Goal: Task Accomplishment & Management: Manage account settings

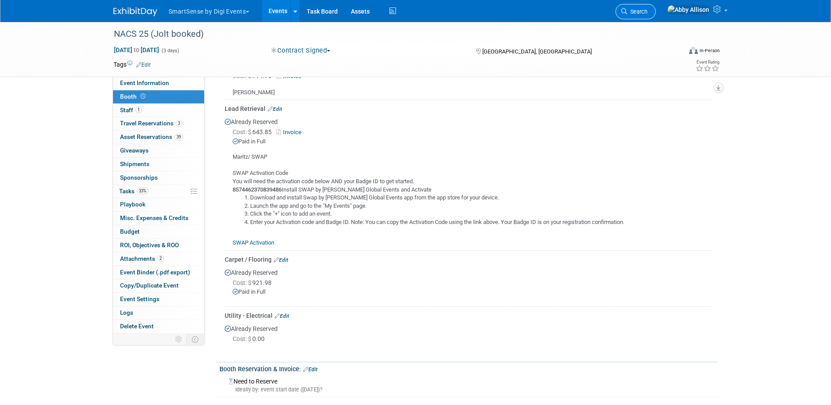
click at [647, 11] on span "Search" at bounding box center [637, 11] width 20 height 7
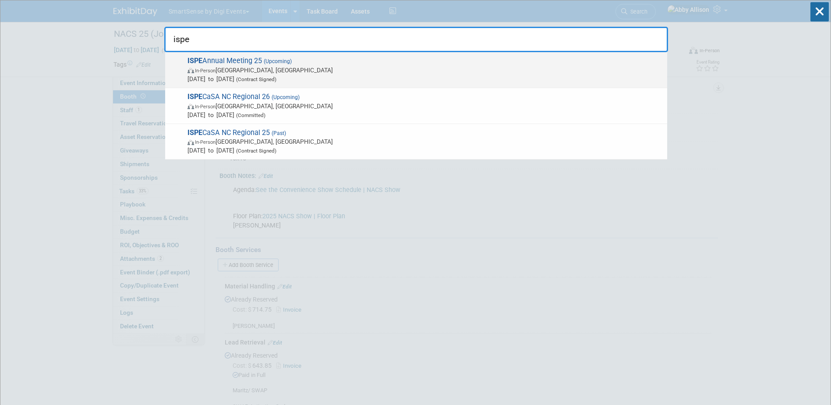
type input "ispe"
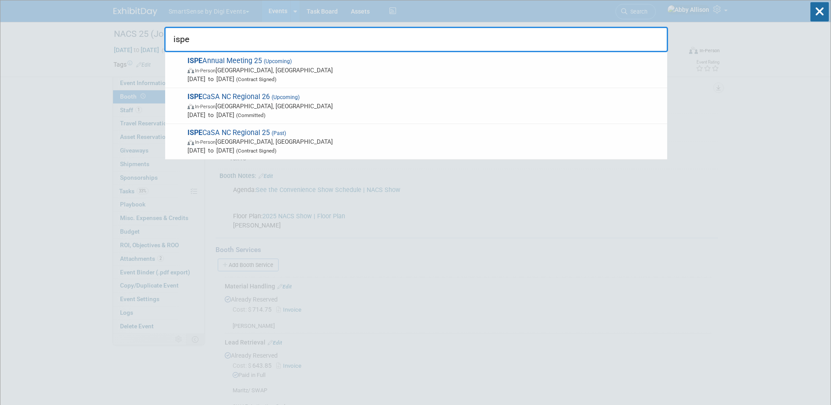
click at [234, 60] on span "ISPE Annual Meeting 25 (Upcoming) In-Person Charlotte, NC Oct 26, 2025 to Oct 2…" at bounding box center [424, 70] width 478 height 27
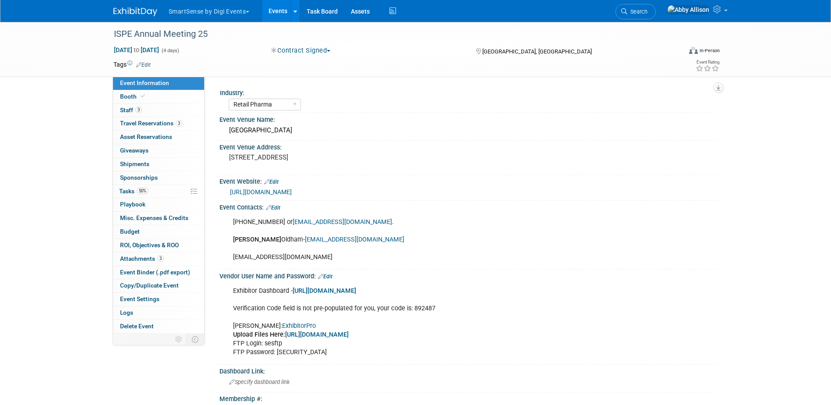
select select "Retail Pharma"
click at [127, 96] on span "Booth" at bounding box center [133, 96] width 27 height 7
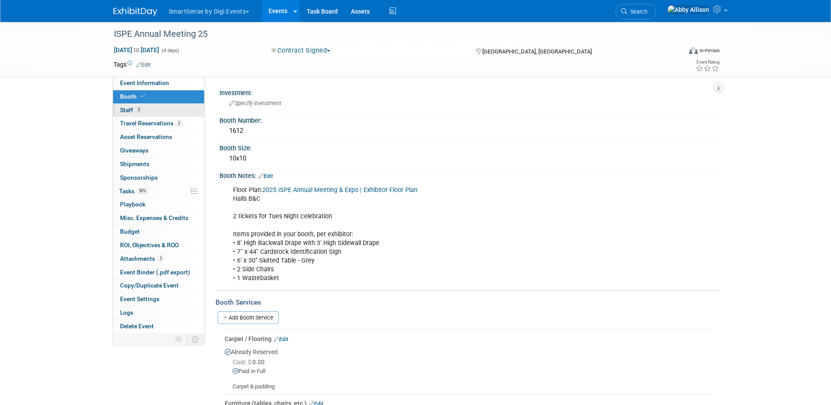
click at [124, 106] on span "Staff 3" at bounding box center [131, 109] width 22 height 7
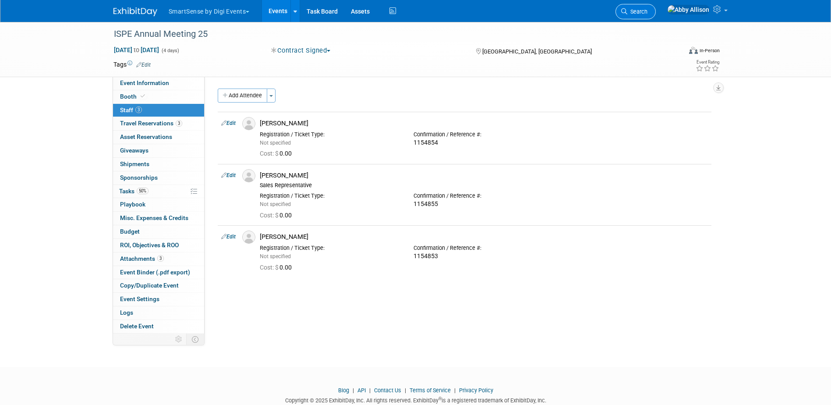
click at [647, 11] on span "Search" at bounding box center [637, 11] width 20 height 7
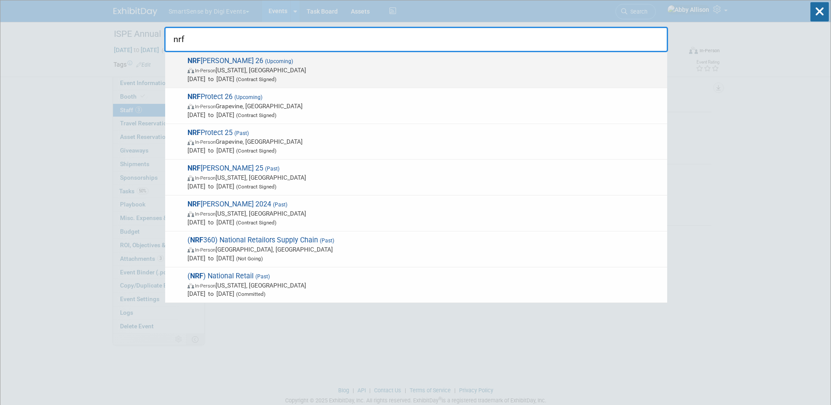
type input "nrf"
click at [223, 70] on span "In-Person New York, NY" at bounding box center [424, 70] width 475 height 9
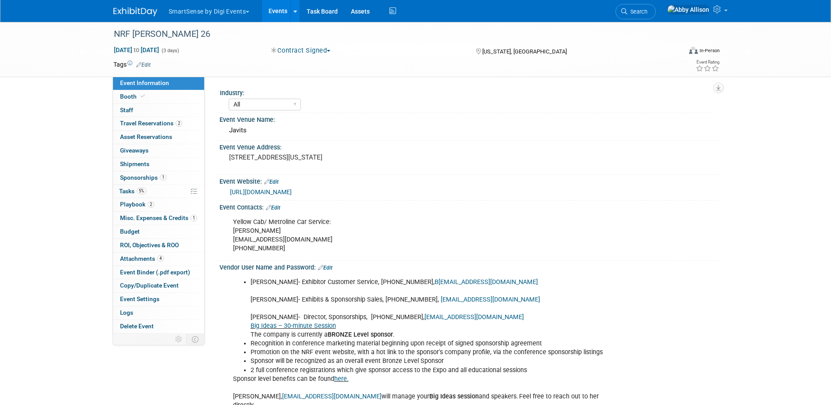
select select "All"
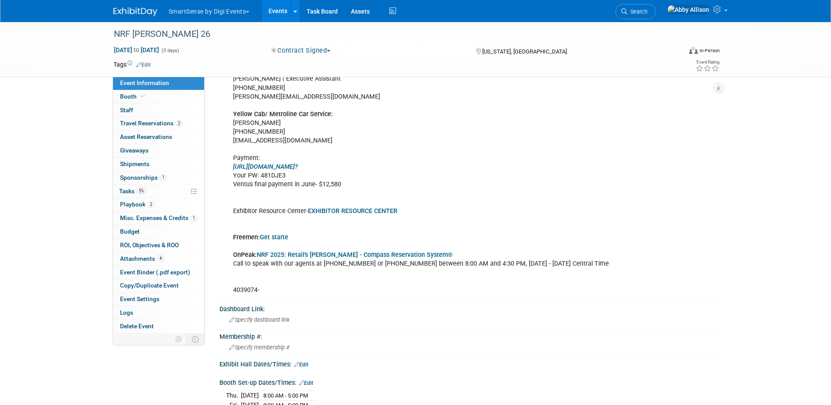
scroll to position [617, 0]
click at [335, 207] on b "EXHIBITOR RESOURCE CENTER" at bounding box center [352, 210] width 89 height 7
click at [131, 92] on link "Booth" at bounding box center [158, 96] width 91 height 13
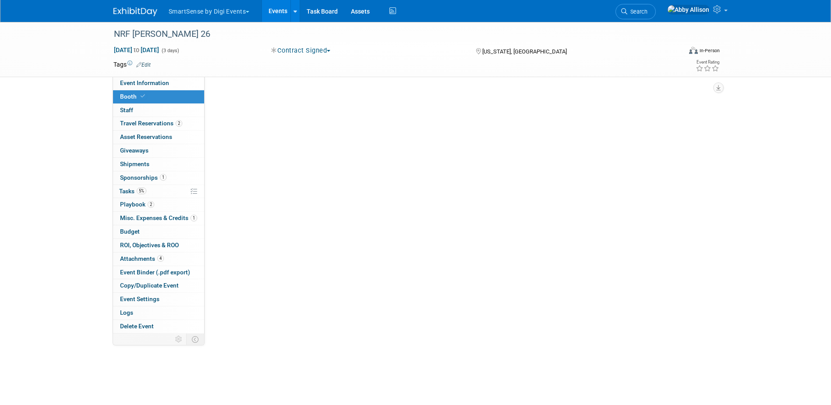
scroll to position [0, 0]
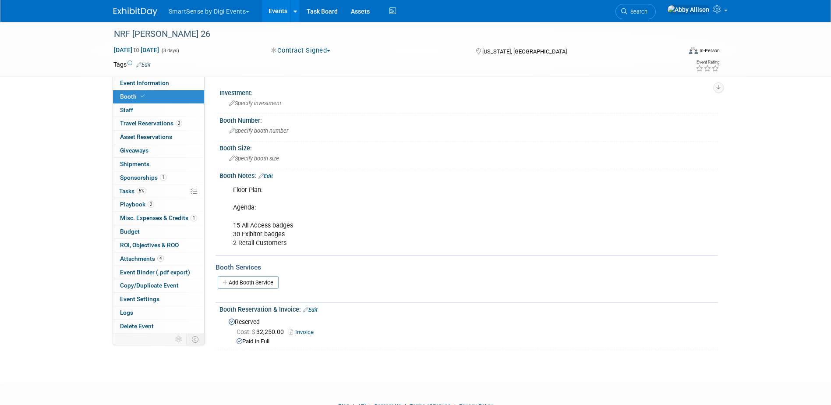
click at [288, 237] on div "Floor Plan: Agenda: 15 All Access badges 30 Exibitor badges 2 Retail Customers" at bounding box center [424, 216] width 395 height 71
drag, startPoint x: 234, startPoint y: 245, endPoint x: 298, endPoint y: 247, distance: 63.5
click at [298, 247] on div "Floor Plan: Agenda: 15 All Access badges 30 Exibitor badges 2 Retail Customers" at bounding box center [424, 216] width 395 height 71
drag, startPoint x: 298, startPoint y: 247, endPoint x: 318, endPoint y: 247, distance: 19.7
click at [318, 247] on div "Floor Plan: Agenda: 15 All Access badges 30 Exibitor badges 2 Retail Customers" at bounding box center [424, 216] width 395 height 71
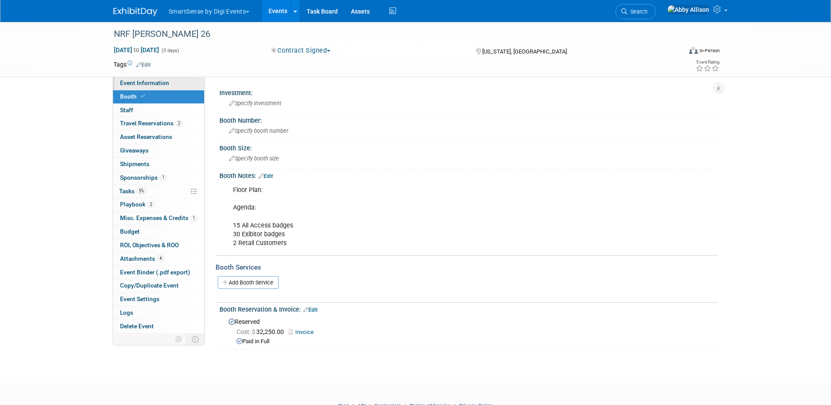
click at [121, 84] on span "Event Information" at bounding box center [144, 82] width 49 height 7
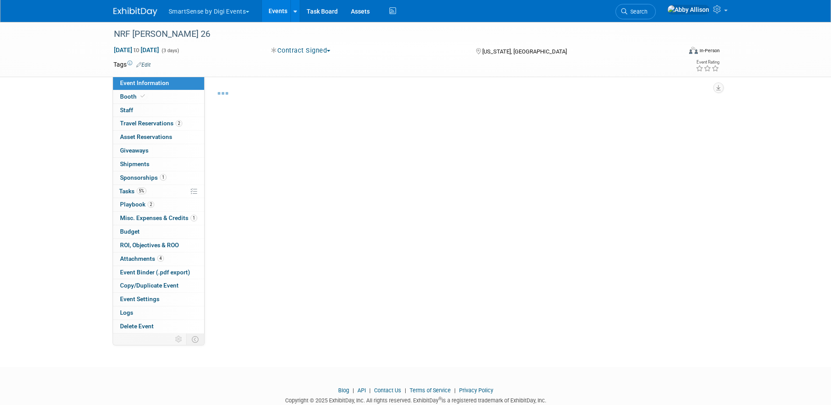
select select "All"
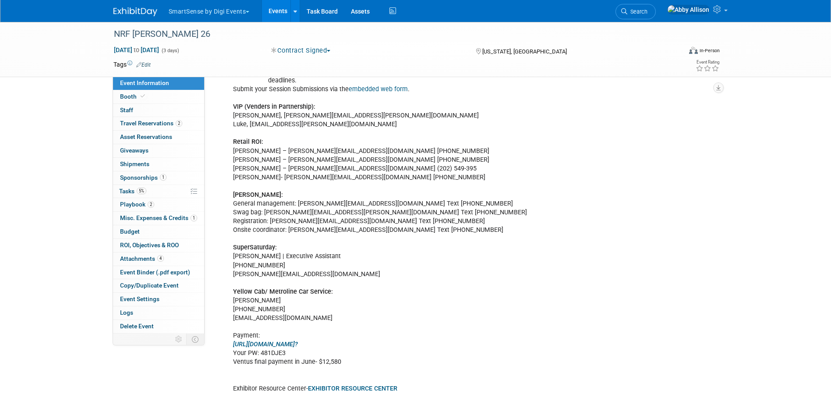
scroll to position [526, 0]
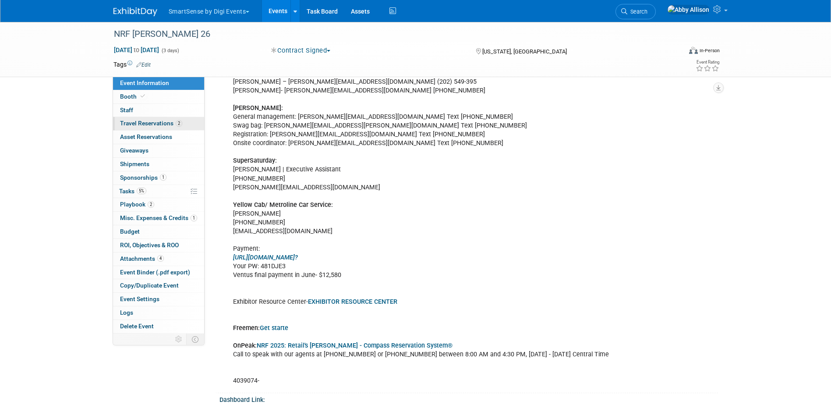
click at [142, 124] on span "Travel Reservations 2" at bounding box center [151, 123] width 62 height 7
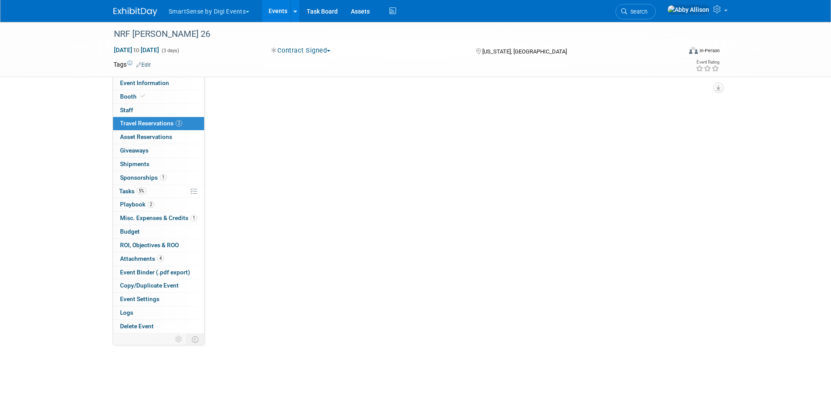
scroll to position [0, 0]
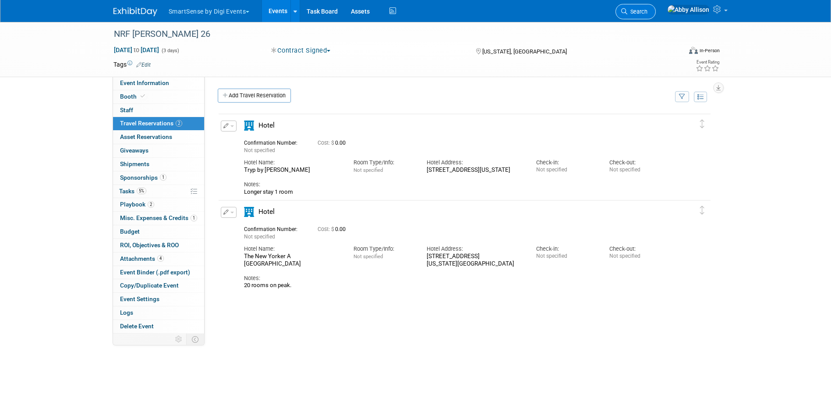
click at [656, 6] on link "Search" at bounding box center [635, 11] width 40 height 15
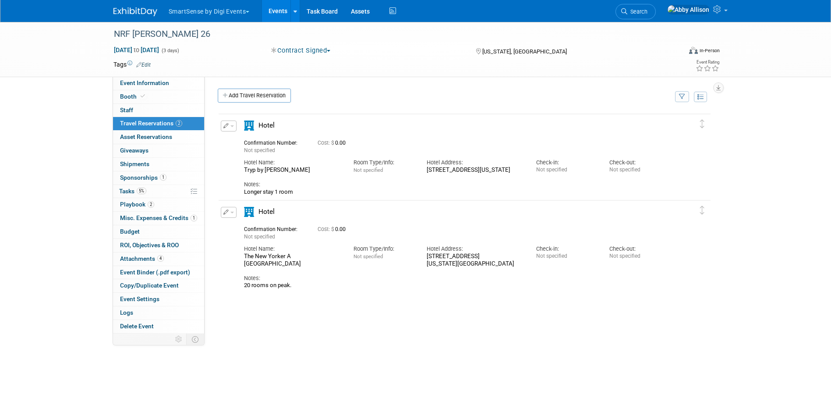
click at [276, 8] on link "Events" at bounding box center [278, 11] width 32 height 22
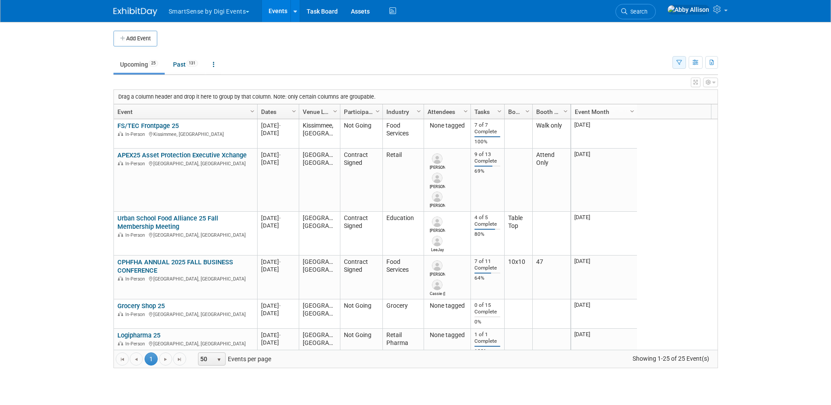
click at [683, 63] on button "button" at bounding box center [679, 62] width 14 height 13
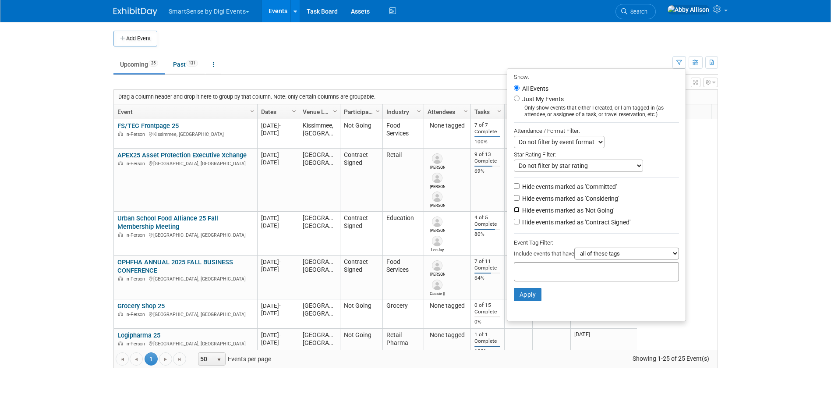
click at [515, 212] on input "Hide events marked as 'Not Going'" at bounding box center [517, 210] width 6 height 6
checkbox input "true"
click at [519, 299] on button "Apply" at bounding box center [528, 294] width 28 height 13
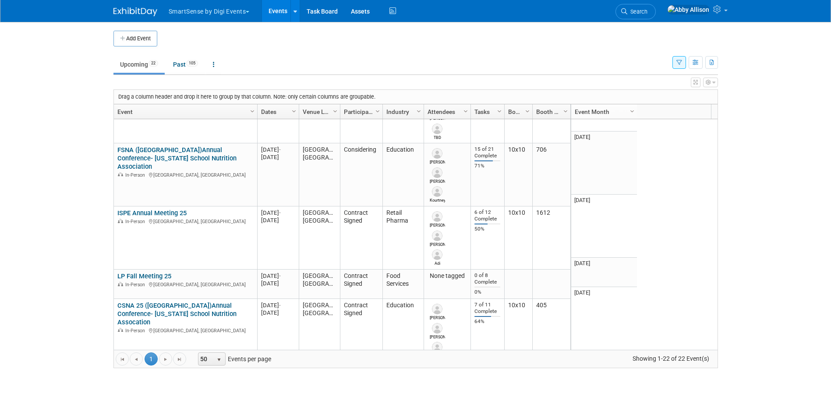
scroll to position [999, 0]
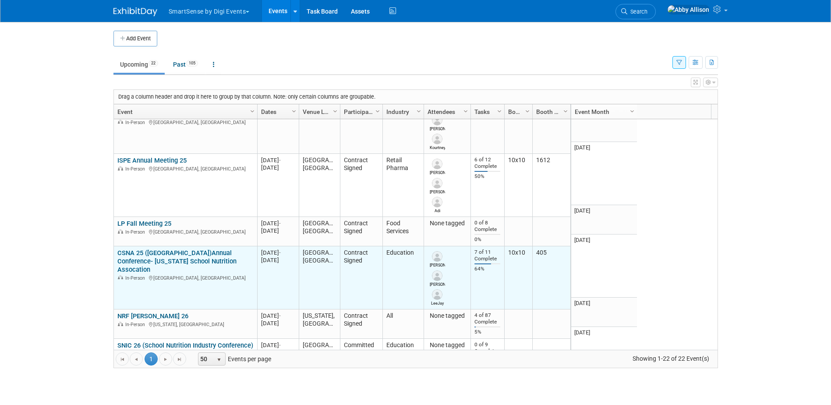
click at [140, 250] on link "CSNA 25 (CA)Annual Conference- California School Nutrition Assocation" at bounding box center [176, 261] width 119 height 25
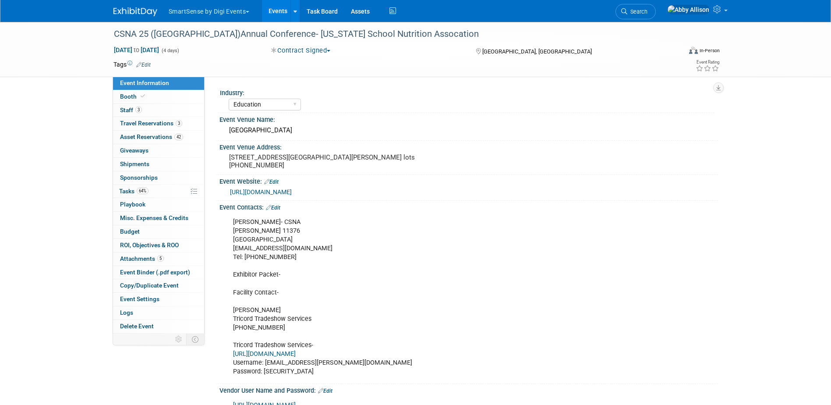
select select "Education"
click at [117, 189] on link "64% Tasks 64%" at bounding box center [158, 191] width 91 height 13
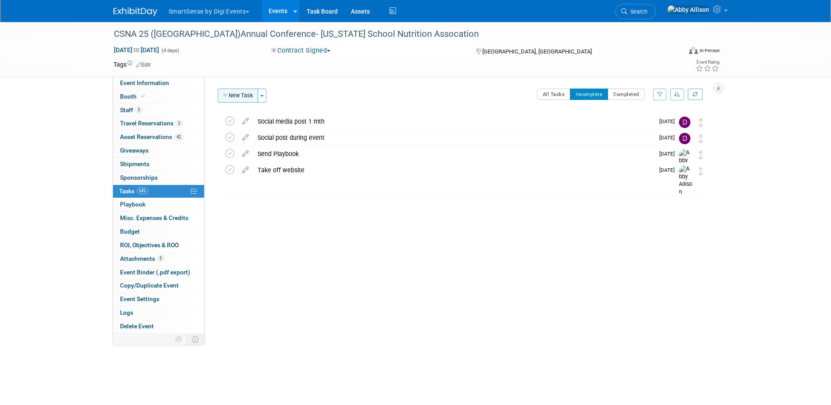
click at [230, 93] on button "New Task" at bounding box center [238, 95] width 40 height 14
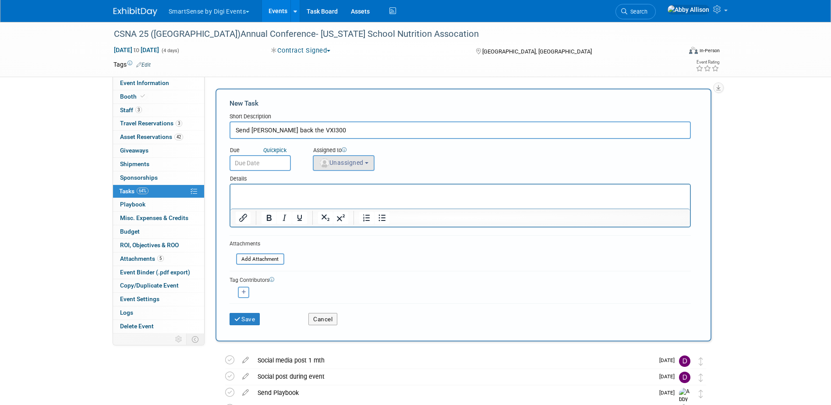
type input "Send [PERSON_NAME] back the VXI300"
click at [342, 167] on button "Unassigned" at bounding box center [344, 163] width 62 height 16
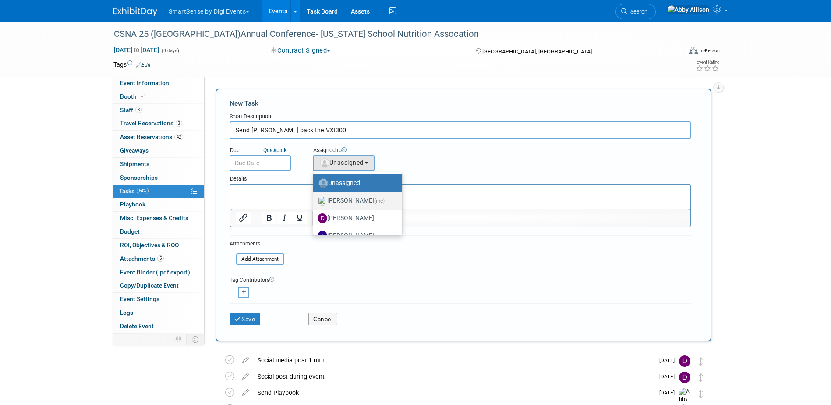
click at [354, 201] on label "[PERSON_NAME] (me)" at bounding box center [356, 201] width 76 height 14
click at [314, 201] on input "[PERSON_NAME] (me)" at bounding box center [312, 200] width 6 height 6
select select "1af21d80-b227-4fda-b725-1543146411fb"
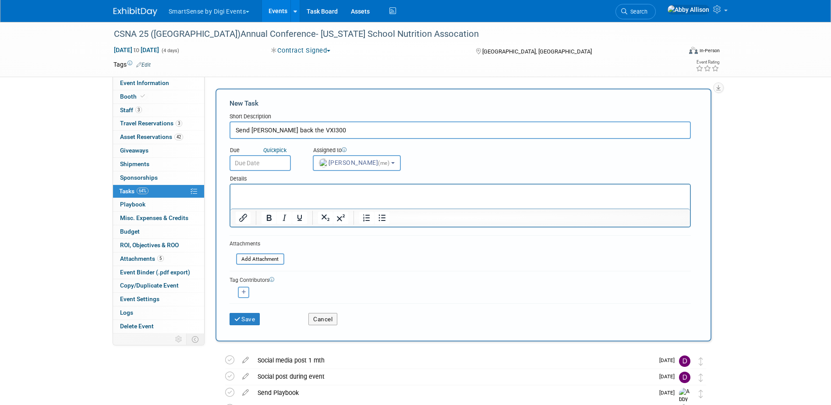
click at [255, 161] on input "text" at bounding box center [260, 163] width 61 height 16
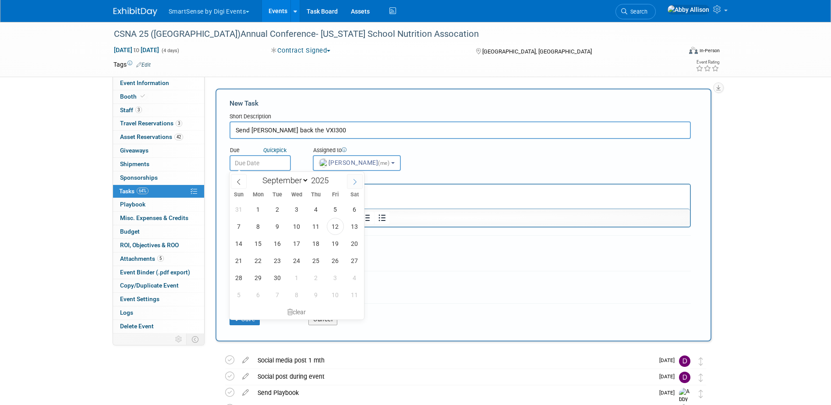
click at [350, 187] on span at bounding box center [355, 181] width 16 height 15
click at [353, 184] on icon at bounding box center [355, 182] width 6 height 6
select select "10"
click at [280, 241] on span "11" at bounding box center [277, 243] width 17 height 17
type input "Nov 11, 2025"
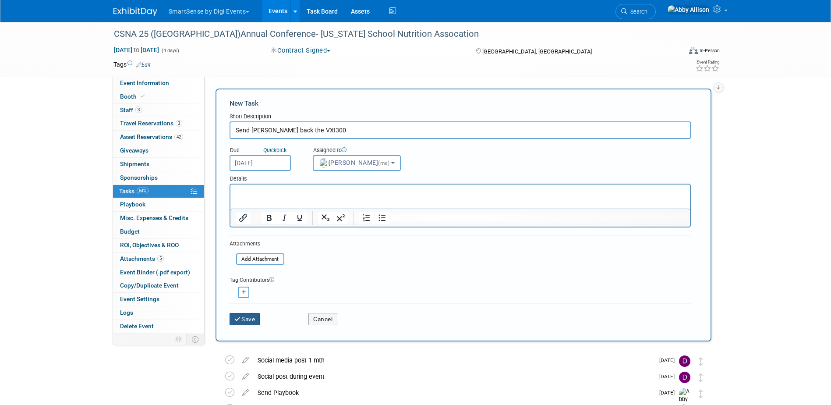
click at [259, 320] on button "Save" at bounding box center [245, 319] width 31 height 12
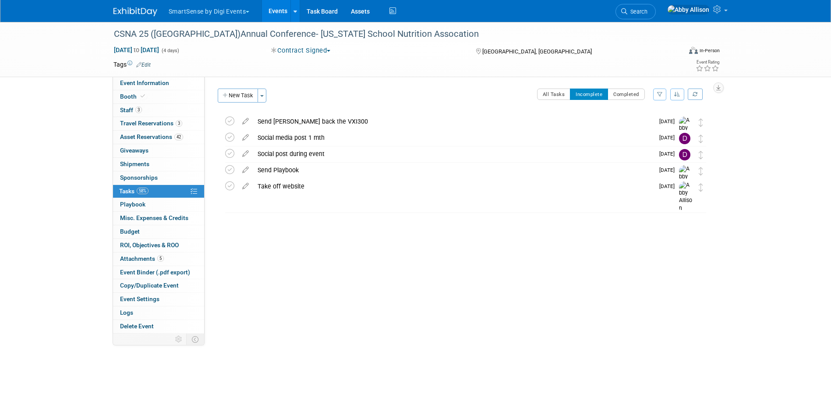
click at [281, 14] on link "Events" at bounding box center [278, 11] width 32 height 22
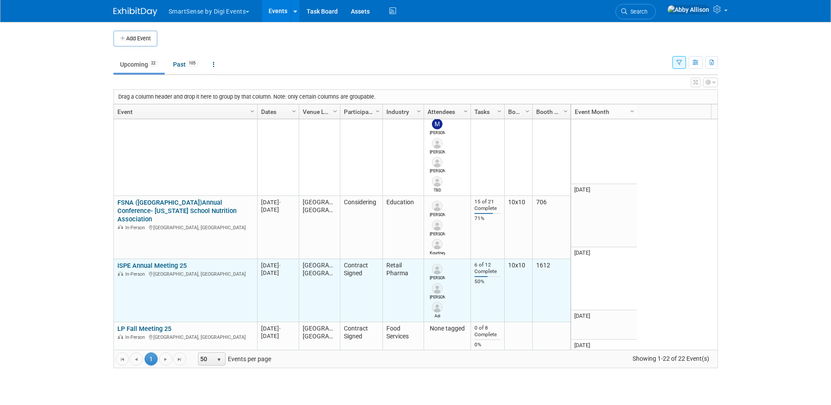
scroll to position [946, 0]
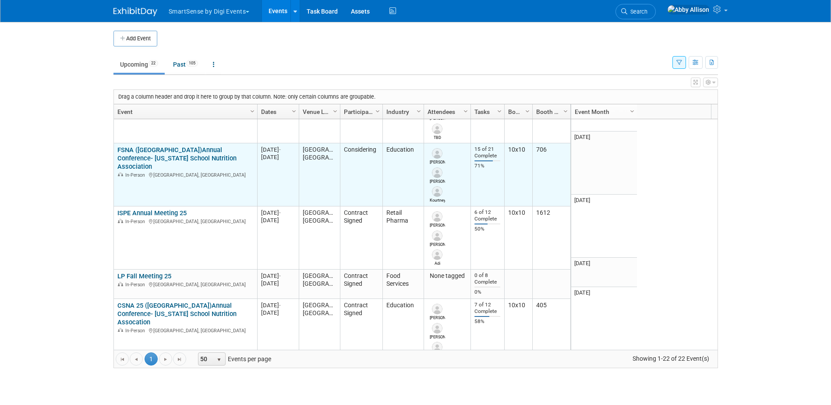
click at [154, 146] on link "FSNA ([GEOGRAPHIC_DATA])Annual Conference- [US_STATE] School Nutrition Associat…" at bounding box center [176, 158] width 119 height 25
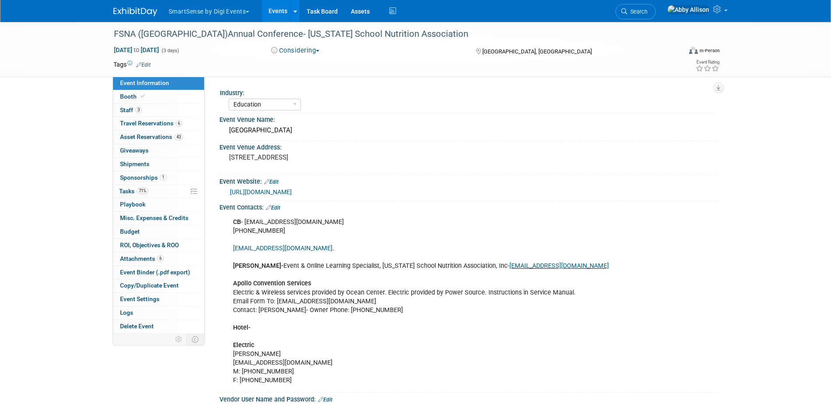
select select "Education"
click at [656, 18] on link "Search" at bounding box center [635, 11] width 40 height 15
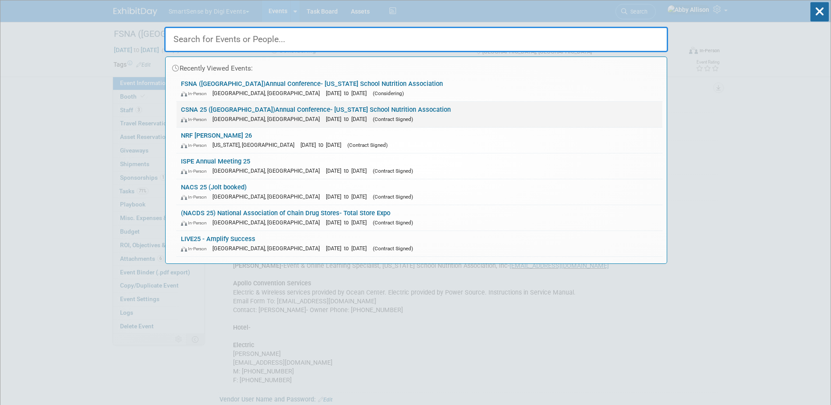
click at [201, 110] on link "CSNA 25 ([GEOGRAPHIC_DATA])Annual Conference- [US_STATE] School Nutrition Assoc…" at bounding box center [420, 114] width 486 height 25
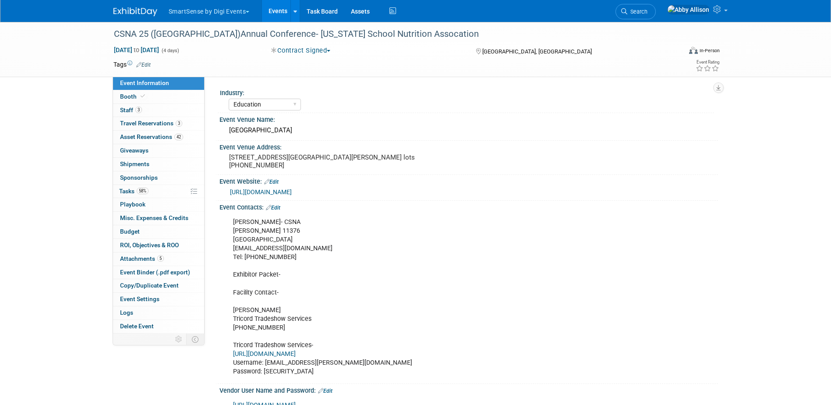
select select "Education"
click at [126, 124] on span "Travel Reservations 3" at bounding box center [151, 123] width 62 height 7
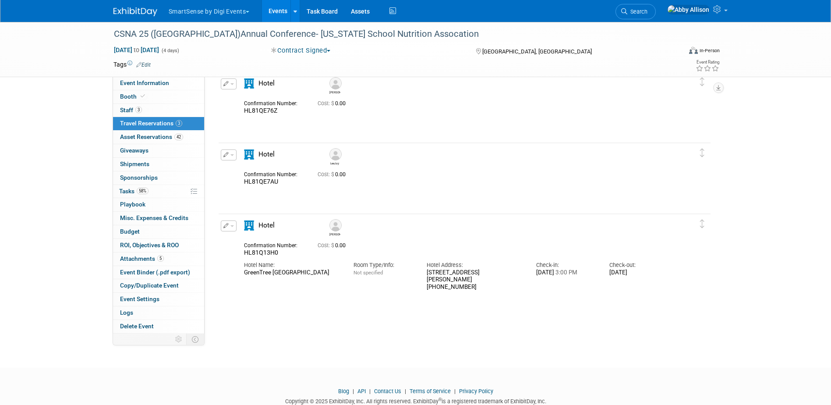
scroll to position [44, 0]
click at [302, 271] on div "GreenTree [GEOGRAPHIC_DATA]" at bounding box center [292, 270] width 96 height 7
drag, startPoint x: 309, startPoint y: 273, endPoint x: 244, endPoint y: 277, distance: 64.5
click at [244, 277] on div "Hotel Name: [GEOGRAPHIC_DATA] Room Type/Info: Not specified Hotel Address: [STR…" at bounding box center [456, 272] width 439 height 34
copy div "GreenTree [GEOGRAPHIC_DATA]"
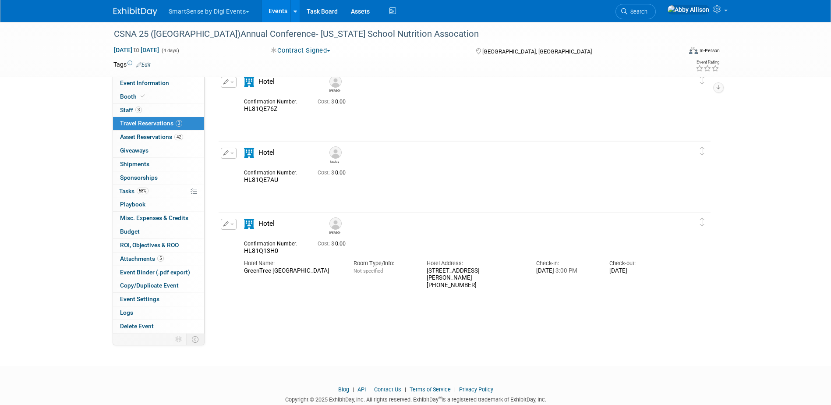
click at [427, 268] on div "[STREET_ADDRESS][PERSON_NAME] (626) 795-8401" at bounding box center [475, 278] width 96 height 22
drag, startPoint x: 427, startPoint y: 272, endPoint x: 445, endPoint y: 282, distance: 21.2
click at [445, 282] on div "[STREET_ADDRESS][PERSON_NAME] (626) 795-8401" at bounding box center [475, 278] width 96 height 22
copy div "[STREET_ADDRESS][PERSON_NAME]"
click at [123, 193] on span "Tasks 58%" at bounding box center [133, 190] width 29 height 7
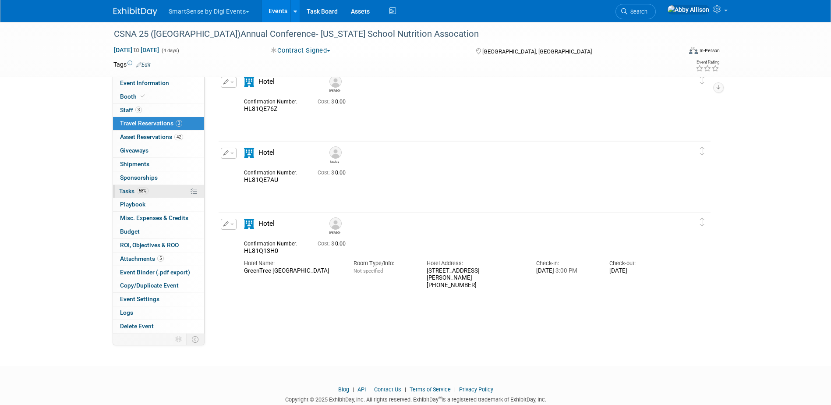
scroll to position [0, 0]
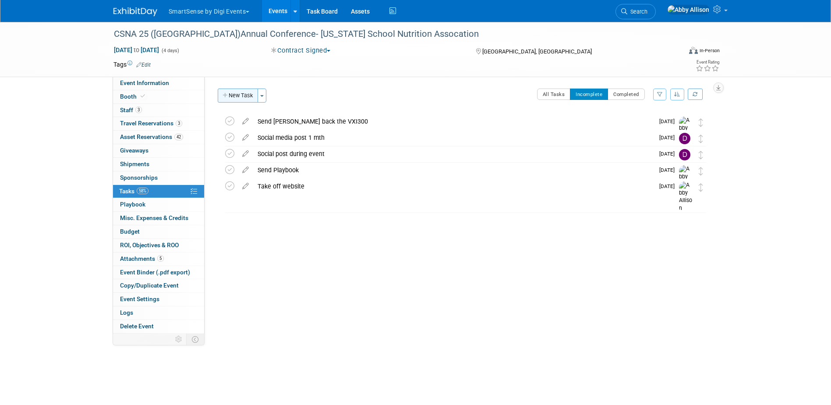
click at [238, 94] on button "New Task" at bounding box center [238, 95] width 40 height 14
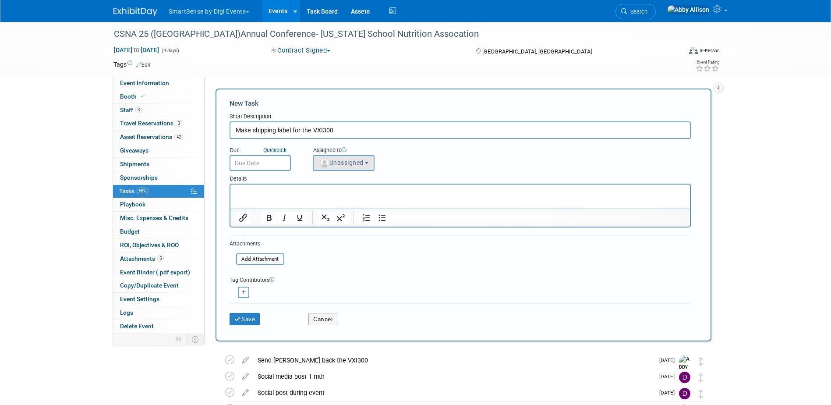
type input "Make shipping label for the VXI300"
click at [323, 164] on img "button" at bounding box center [325, 163] width 10 height 10
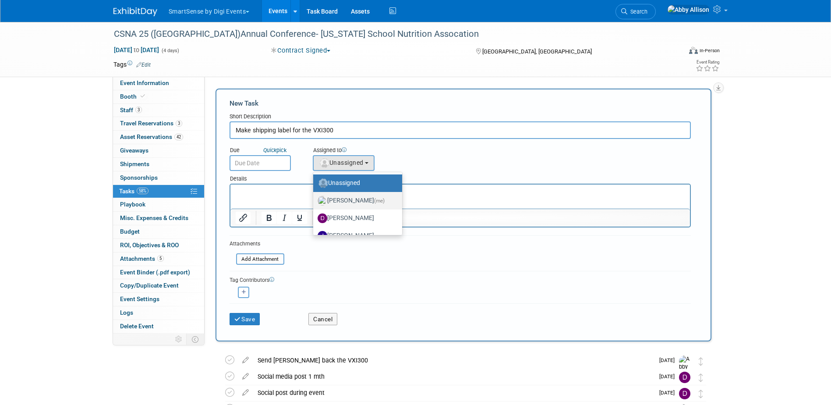
click at [346, 198] on label "[PERSON_NAME] (me)" at bounding box center [356, 201] width 76 height 14
click at [314, 198] on input "[PERSON_NAME] (me)" at bounding box center [312, 200] width 6 height 6
select select "1af21d80-b227-4fda-b725-1543146411fb"
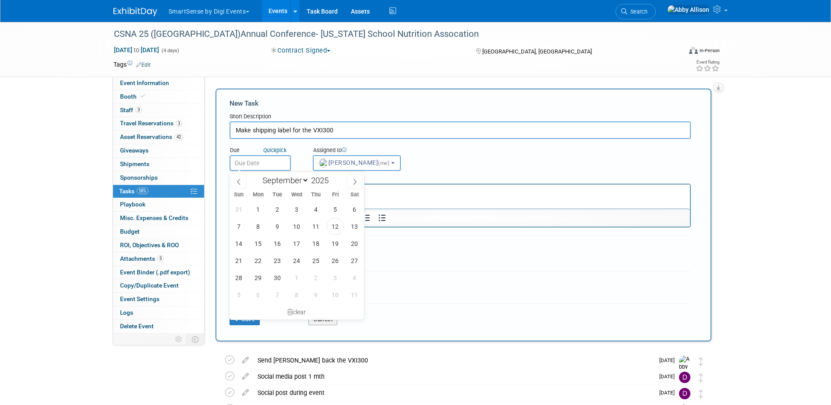
click at [272, 162] on input "text" at bounding box center [260, 163] width 61 height 16
click at [276, 235] on span "16" at bounding box center [277, 243] width 17 height 17
type input "[DATE]"
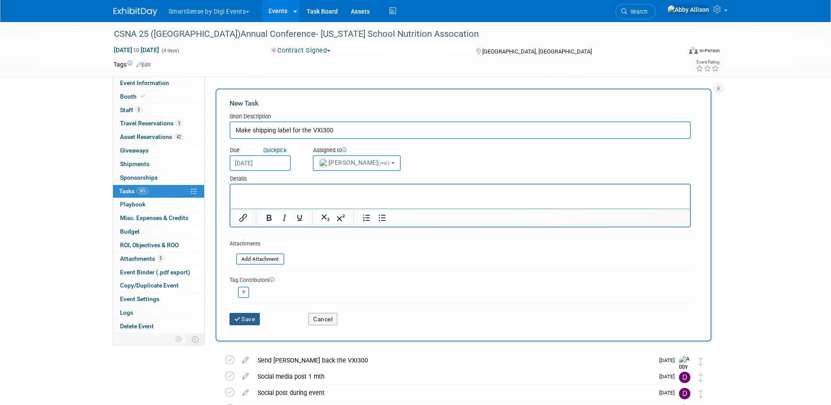
click at [251, 322] on button "Save" at bounding box center [245, 319] width 31 height 12
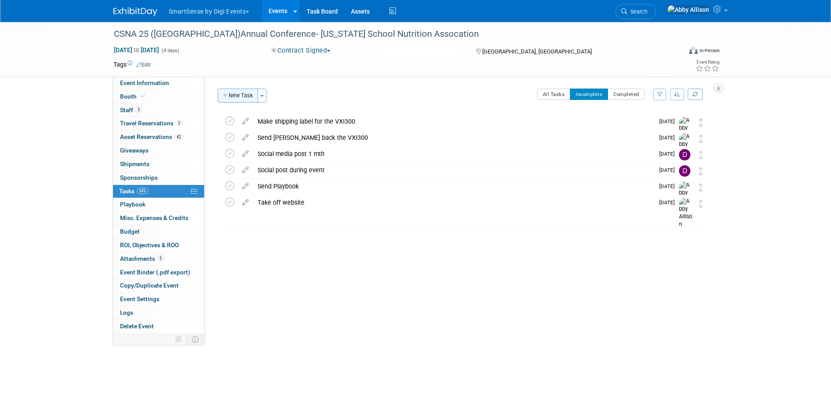
click at [236, 93] on button "New Task" at bounding box center [238, 95] width 40 height 14
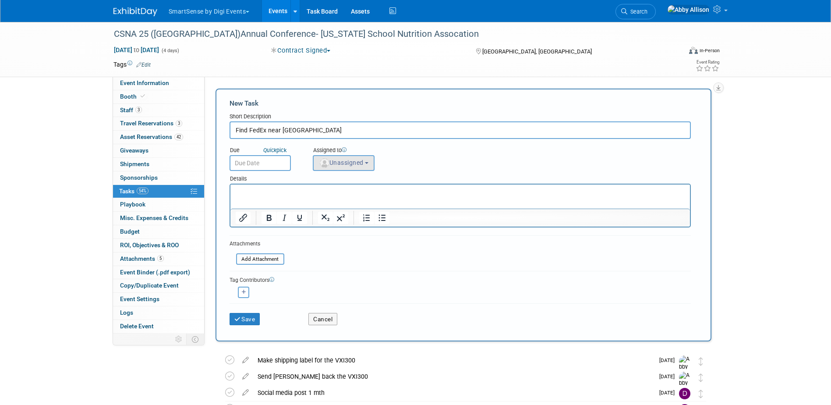
type input "Find FedEx near [GEOGRAPHIC_DATA]"
click at [353, 158] on button "Unassigned" at bounding box center [344, 163] width 62 height 16
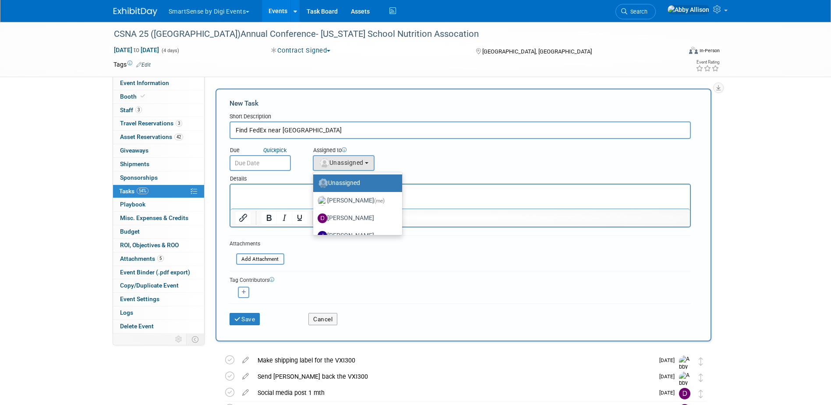
click at [382, 191] on link "Unassigned" at bounding box center [357, 183] width 89 height 18
click at [374, 203] on span "(me)" at bounding box center [379, 201] width 11 height 6
click at [314, 202] on input "[PERSON_NAME] (me)" at bounding box center [312, 200] width 6 height 6
select select "1af21d80-b227-4fda-b725-1543146411fb"
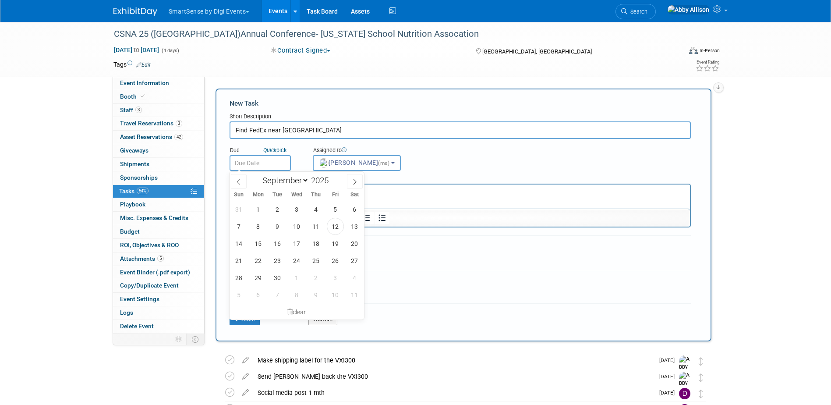
click at [264, 169] on input "text" at bounding box center [260, 163] width 61 height 16
click at [263, 244] on span "15" at bounding box center [258, 243] width 17 height 17
type input "[DATE]"
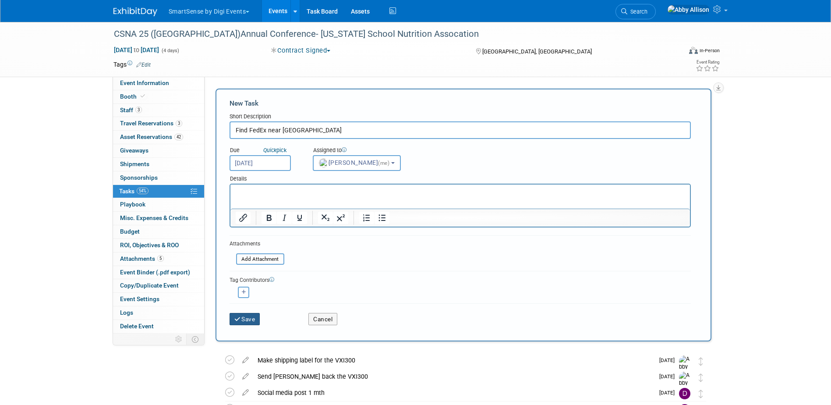
click at [243, 318] on button "Save" at bounding box center [245, 319] width 31 height 12
